Goal: Contribute content

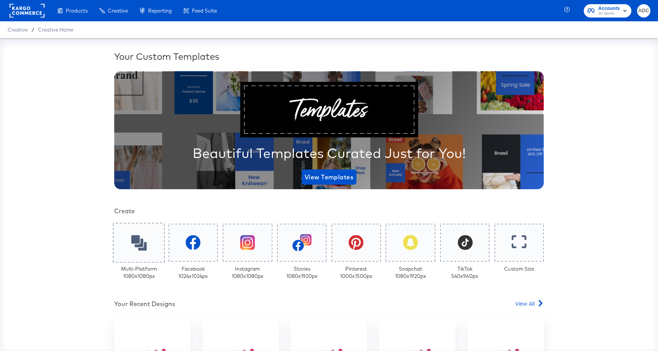
click at [137, 237] on icon at bounding box center [139, 243] width 16 height 16
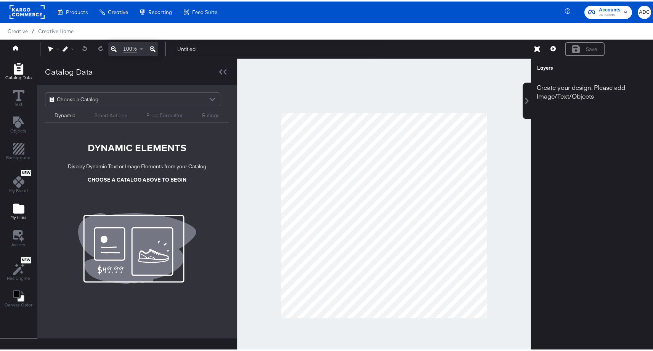
click at [16, 212] on icon "Add Files" at bounding box center [18, 207] width 11 height 10
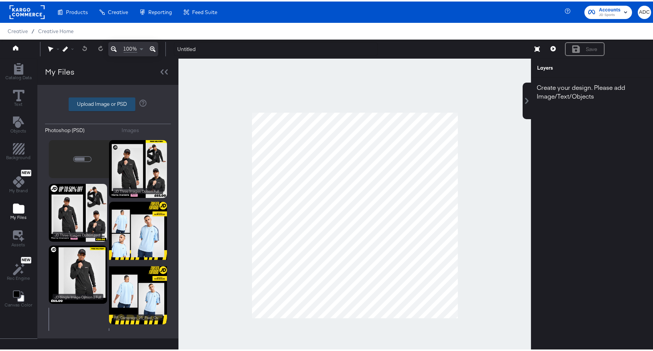
click at [103, 104] on label "Upload Image or PSD" at bounding box center [102, 102] width 66 height 13
click at [108, 103] on input "Upload Image or PSD" at bounding box center [108, 103] width 0 height 0
